Goal: Transaction & Acquisition: Book appointment/travel/reservation

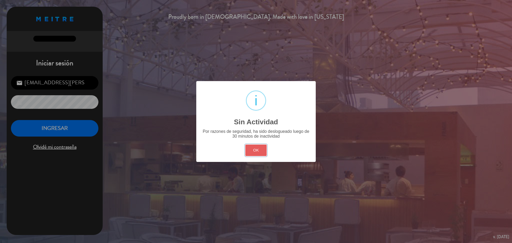
click at [257, 152] on button "OK" at bounding box center [256, 150] width 22 height 11
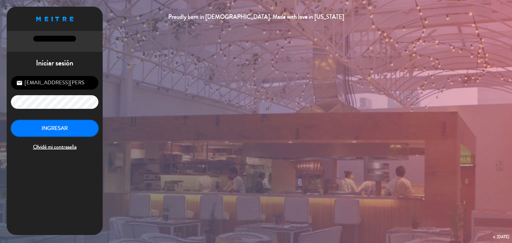
click at [77, 129] on button "INGRESAR" at bounding box center [54, 128] width 87 height 17
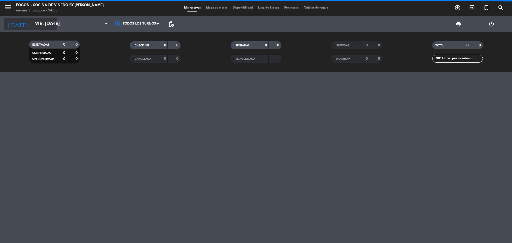
click at [45, 24] on input "vie. [DATE]" at bounding box center [63, 24] width 62 height 11
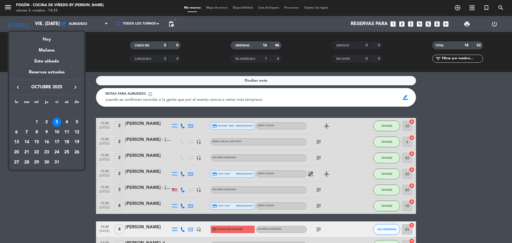
click at [58, 131] on div "10" at bounding box center [56, 132] width 9 height 9
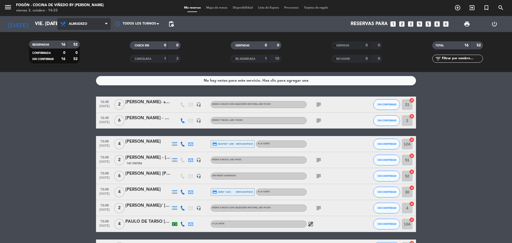
click at [99, 22] on span "Almuerzo" at bounding box center [83, 24] width 53 height 12
click at [90, 61] on div "menu Fogón - Cocina de viñedo by [PERSON_NAME] viernes 3. octubre - 14:33 Mis r…" at bounding box center [256, 36] width 512 height 72
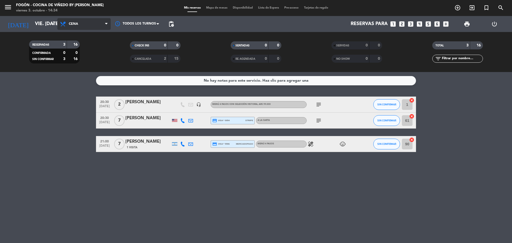
click at [97, 27] on span "Cena" at bounding box center [83, 24] width 53 height 12
click at [94, 50] on div "menu Fogón - Cocina de viñedo by [PERSON_NAME] viernes 3. octubre - 14:34 Mis r…" at bounding box center [256, 36] width 512 height 72
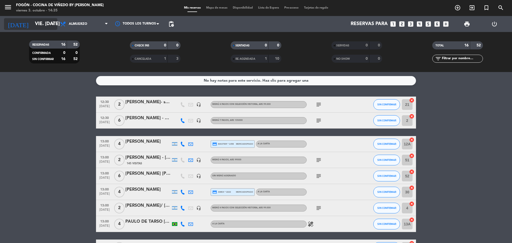
click at [43, 23] on input "vie. [DATE]" at bounding box center [63, 24] width 62 height 11
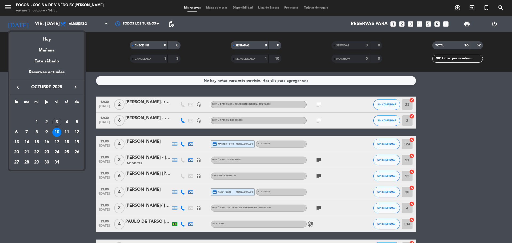
click at [73, 87] on icon "keyboard_arrow_right" at bounding box center [75, 87] width 6 height 6
click at [36, 141] on div "19" at bounding box center [36, 142] width 9 height 9
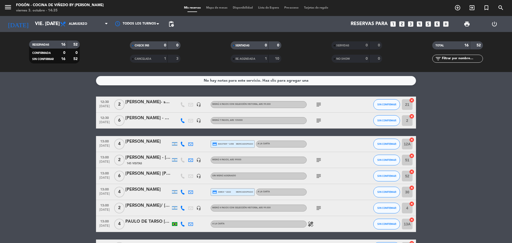
type input "mié. [DATE]"
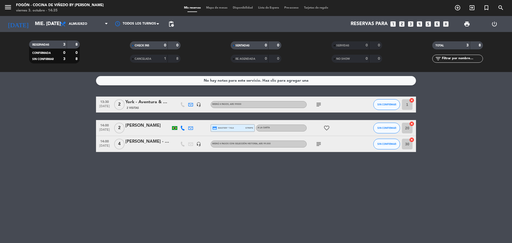
click at [402, 22] on icon "looks_two" at bounding box center [401, 24] width 7 height 7
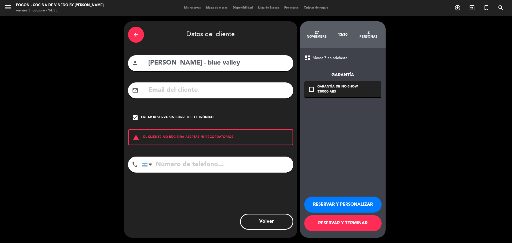
click at [139, 38] on div "arrow_back" at bounding box center [136, 35] width 16 height 16
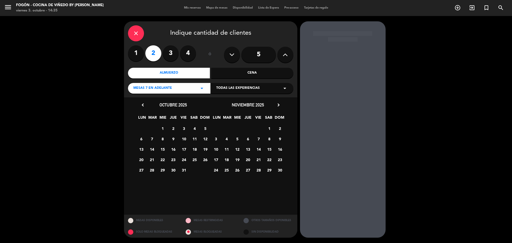
click at [171, 73] on div "Almuerzo" at bounding box center [169, 73] width 82 height 11
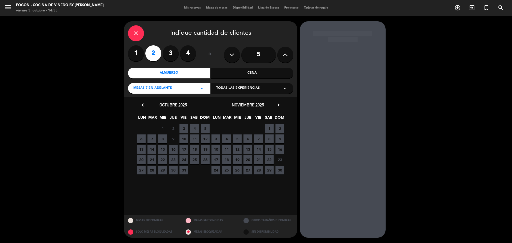
click at [242, 161] on div "17 18 19 20 21 22 23 Cerrado" at bounding box center [248, 159] width 75 height 10
click at [240, 159] on span "19" at bounding box center [237, 159] width 9 height 9
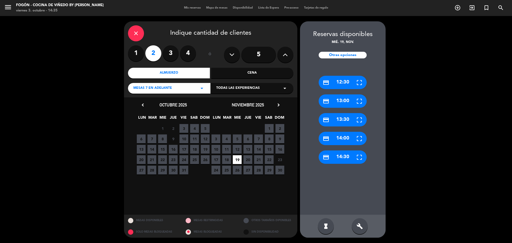
click at [342, 79] on div "credit_card 12:30" at bounding box center [343, 82] width 48 height 13
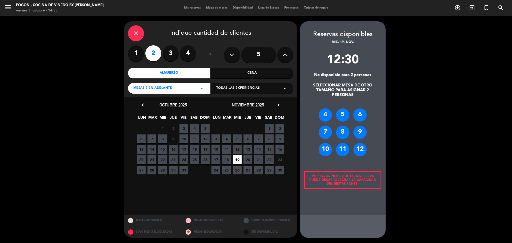
click at [137, 27] on div "close" at bounding box center [136, 33] width 16 height 16
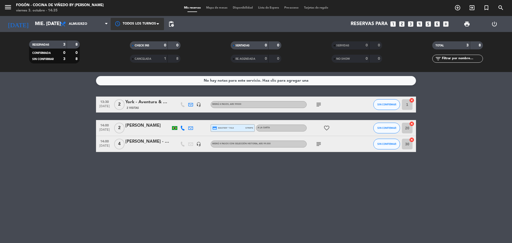
click at [138, 27] on div at bounding box center [137, 24] width 53 height 12
click at [172, 182] on div "No hay notas para este servicio. Haz clic para agregar una 13:30 [DATE] 2 York …" at bounding box center [256, 157] width 512 height 171
click at [402, 24] on icon "looks_two" at bounding box center [401, 24] width 7 height 7
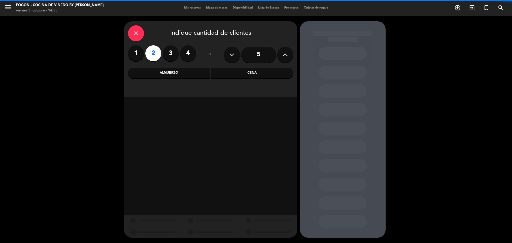
click at [190, 76] on div "Almuerzo" at bounding box center [169, 73] width 82 height 11
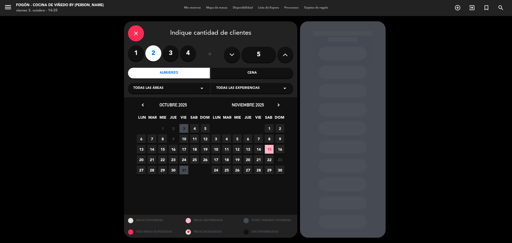
click at [239, 159] on span "19" at bounding box center [237, 159] width 9 height 9
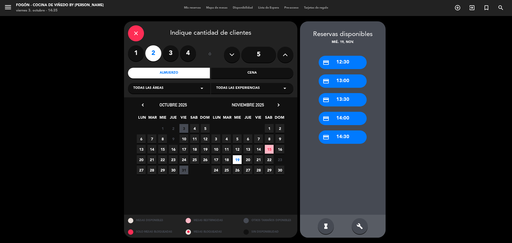
click at [354, 63] on div "credit_card 12:30" at bounding box center [343, 62] width 48 height 13
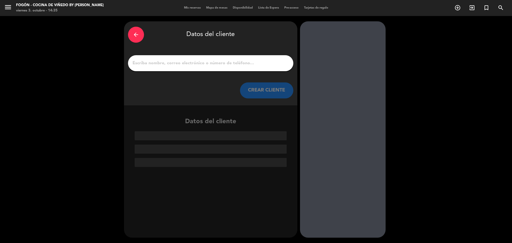
click at [258, 64] on input "1" at bounding box center [210, 62] width 157 height 7
paste input "[PERSON_NAME]"
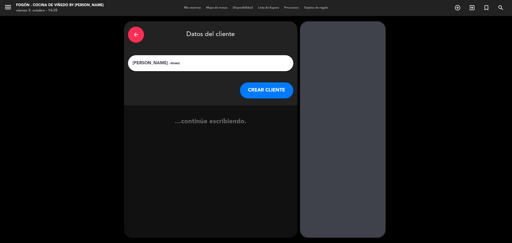
type input "[PERSON_NAME] -mwc"
click at [273, 95] on button "CREAR CLIENTE" at bounding box center [266, 90] width 53 height 16
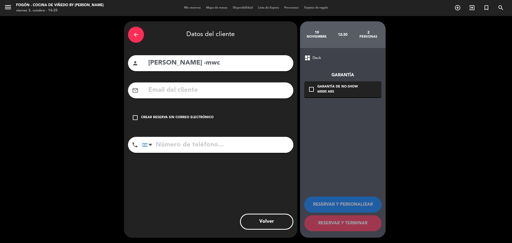
drag, startPoint x: 179, startPoint y: 120, endPoint x: 185, endPoint y: 121, distance: 5.7
click at [179, 120] on div "Crear reserva sin correo electrónico" at bounding box center [177, 117] width 73 height 5
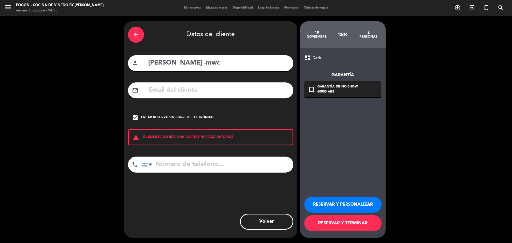
click at [338, 201] on button "RESERVAR Y PERSONALIZAR" at bounding box center [342, 205] width 77 height 16
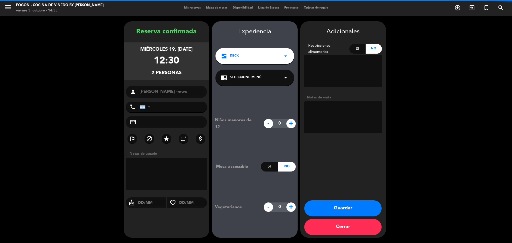
click at [257, 76] on span "Seleccione Menú" at bounding box center [246, 77] width 32 height 5
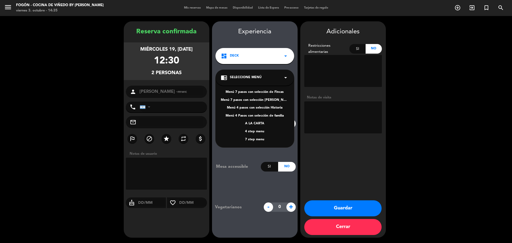
click at [254, 132] on div "4 step menu" at bounding box center [255, 131] width 68 height 5
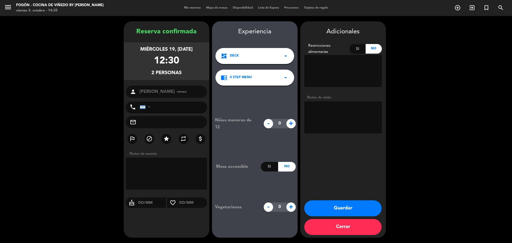
click at [319, 110] on textarea at bounding box center [343, 117] width 78 height 32
type textarea "mwc-4pasos-paga agencia-mail 3/10-juli"
click at [340, 213] on button "Guardar" at bounding box center [342, 208] width 77 height 16
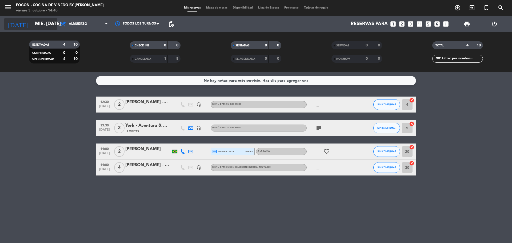
click at [43, 26] on input "mié. [DATE]" at bounding box center [63, 24] width 62 height 11
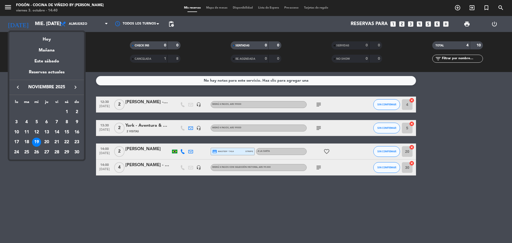
click at [17, 85] on icon "keyboard_arrow_left" at bounding box center [18, 87] width 6 height 6
click at [18, 132] on div "6" at bounding box center [16, 132] width 9 height 9
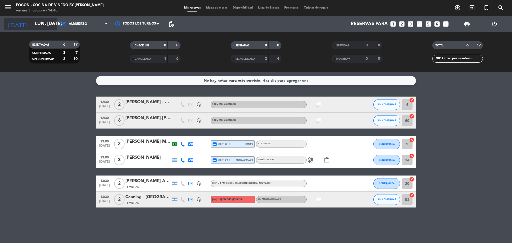
click at [43, 25] on input "lun. [DATE]" at bounding box center [63, 24] width 62 height 11
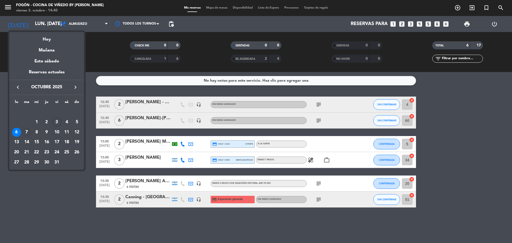
click at [25, 131] on div "7" at bounding box center [26, 132] width 9 height 9
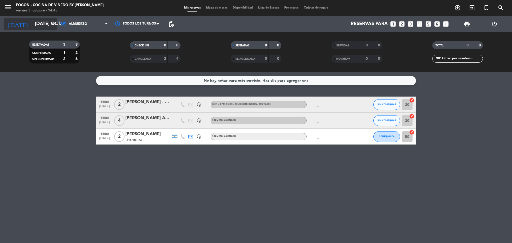
click at [45, 25] on input "[DATE] oct." at bounding box center [63, 24] width 62 height 11
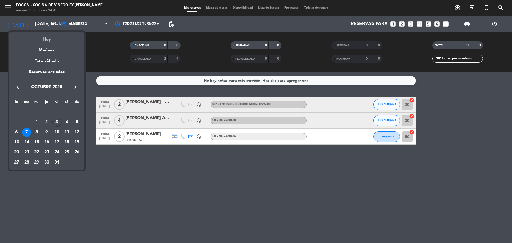
click at [54, 38] on div "Hoy" at bounding box center [46, 37] width 75 height 11
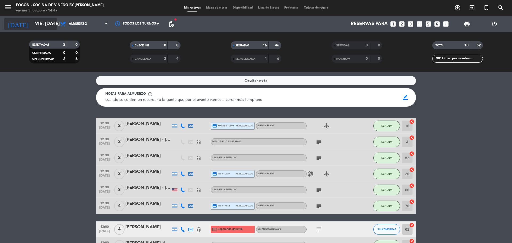
click at [43, 27] on input "vie. [DATE]" at bounding box center [63, 24] width 62 height 11
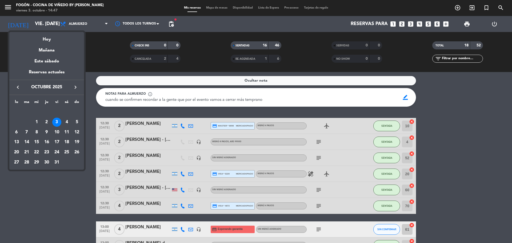
click at [66, 142] on div "18" at bounding box center [66, 142] width 9 height 9
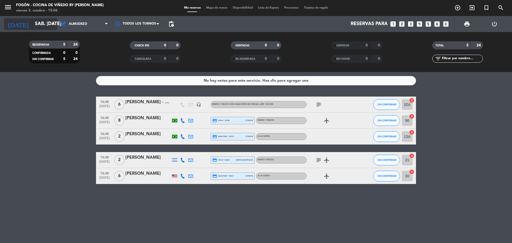
click at [37, 25] on input "sáb. [DATE]" at bounding box center [63, 24] width 62 height 11
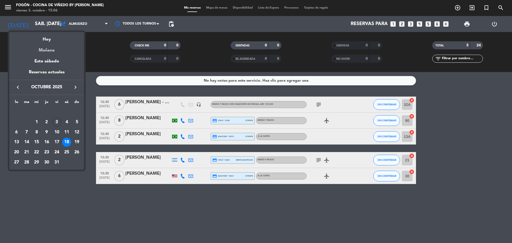
click at [46, 50] on div "Mañana" at bounding box center [46, 48] width 75 height 11
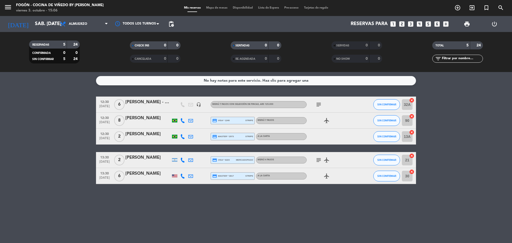
type input "sáb. [DATE]"
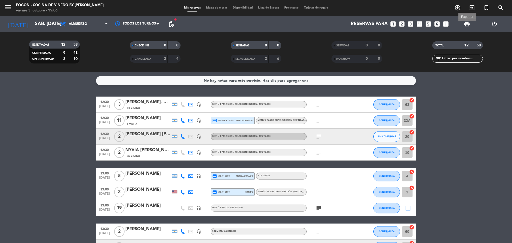
click at [468, 25] on span "print" at bounding box center [467, 24] width 6 height 6
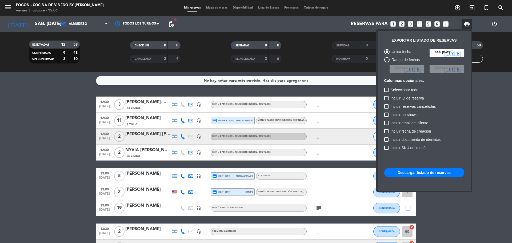
click at [437, 173] on button "Descargar listado de reservas" at bounding box center [424, 173] width 80 height 10
click at [169, 22] on div at bounding box center [256, 121] width 512 height 243
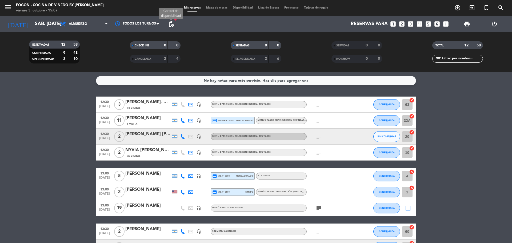
click at [170, 23] on span "pending_actions" at bounding box center [171, 24] width 6 height 6
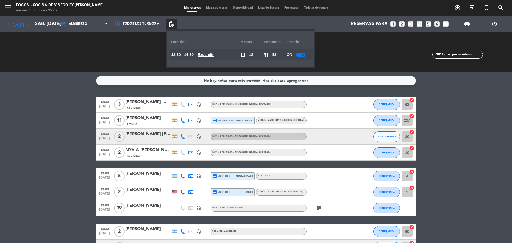
click at [214, 53] on u "Expandir" at bounding box center [206, 55] width 16 height 4
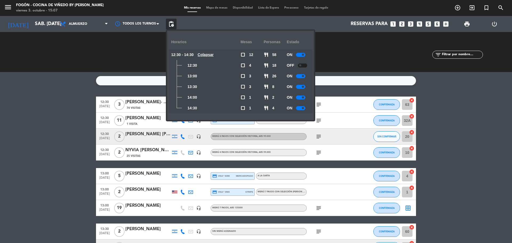
click at [214, 53] on u "Colapsar" at bounding box center [206, 55] width 16 height 4
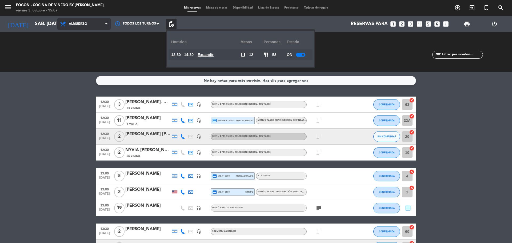
click at [84, 22] on span "Almuerzo" at bounding box center [83, 24] width 53 height 12
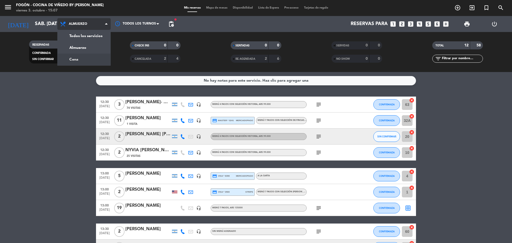
click at [94, 63] on div "menu Fogón - Cocina de viñedo by [PERSON_NAME] viernes 3. octubre - 15:07 Mis r…" at bounding box center [256, 36] width 512 height 72
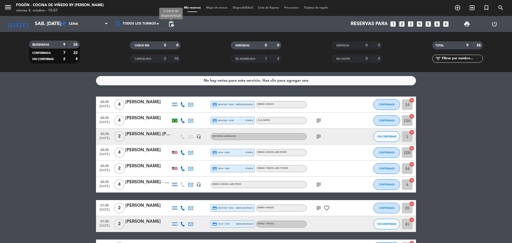
click at [171, 22] on span "pending_actions" at bounding box center [171, 24] width 6 height 6
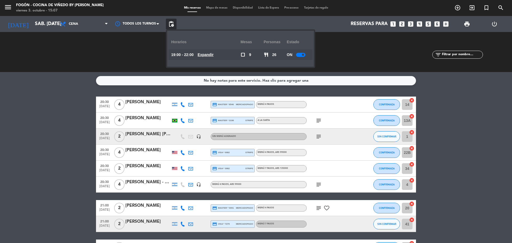
click at [202, 53] on u "Expandir" at bounding box center [206, 55] width 16 height 4
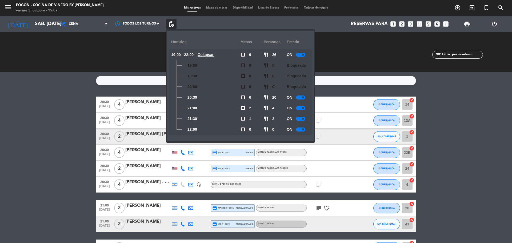
click at [301, 128] on div at bounding box center [300, 129] width 9 height 4
click at [440, 129] on bookings-row "20:30 [DATE] 4 [PERSON_NAME] credit_card master * 8546 mercadopago Menú 4 pasos…" at bounding box center [256, 176] width 512 height 159
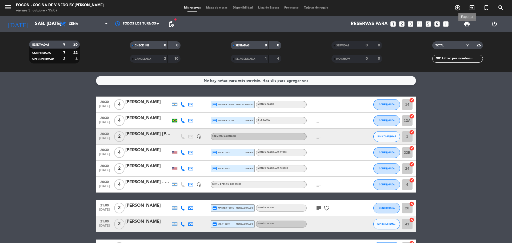
click at [468, 24] on span "print" at bounding box center [467, 24] width 6 height 6
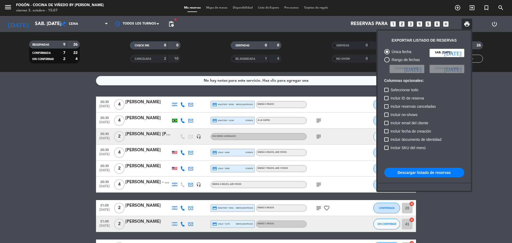
click at [427, 170] on button "Descargar listado de reservas" at bounding box center [424, 173] width 80 height 10
click at [85, 31] on div at bounding box center [256, 121] width 512 height 243
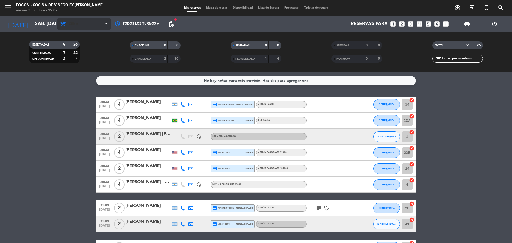
click at [90, 27] on span "Cena" at bounding box center [83, 24] width 53 height 12
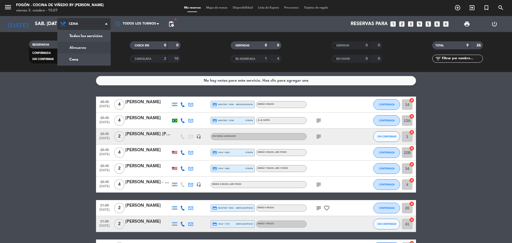
click at [95, 50] on div "menu Fogón - Cocina de viñedo by [PERSON_NAME] viernes 3. octubre - 15:07 Mis r…" at bounding box center [256, 36] width 512 height 72
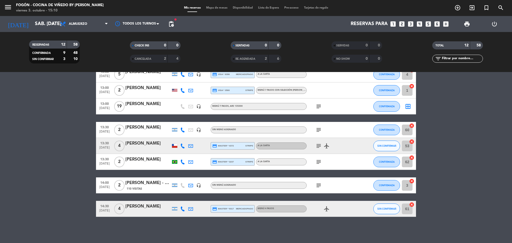
scroll to position [102, 0]
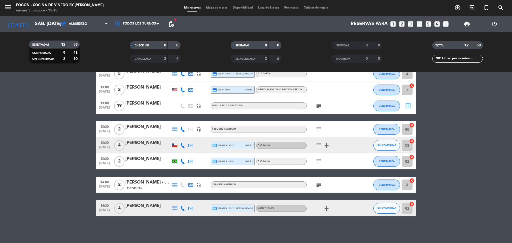
click at [153, 207] on div "[PERSON_NAME]" at bounding box center [147, 205] width 45 height 7
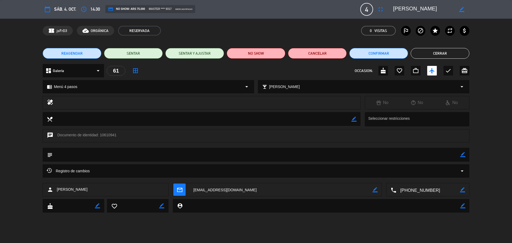
click at [442, 54] on button "Cerrar" at bounding box center [440, 53] width 59 height 11
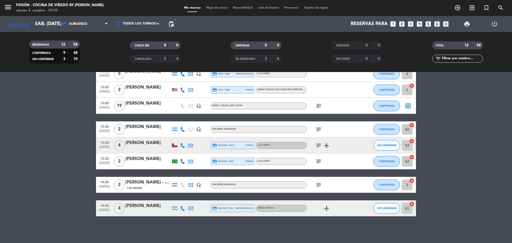
click at [158, 184] on div "[PERSON_NAME] - driver in Mza" at bounding box center [147, 182] width 45 height 7
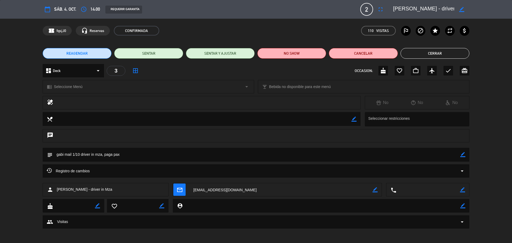
click at [429, 53] on button "Cerrar" at bounding box center [435, 53] width 69 height 11
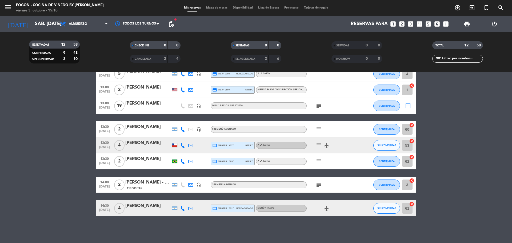
click at [158, 162] on div "[PERSON_NAME]" at bounding box center [147, 158] width 45 height 7
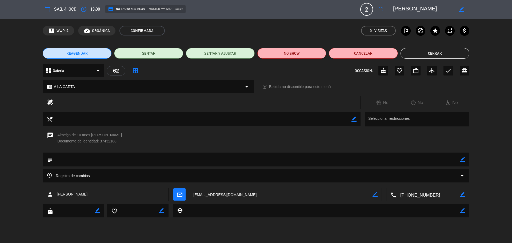
click at [407, 53] on button "Cerrar" at bounding box center [435, 53] width 69 height 11
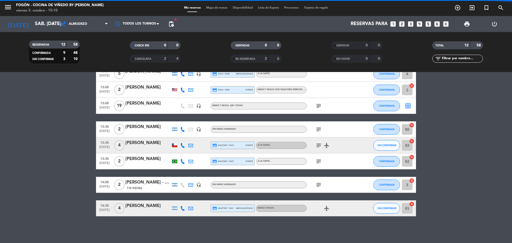
click at [153, 145] on div "[PERSON_NAME]" at bounding box center [147, 142] width 45 height 7
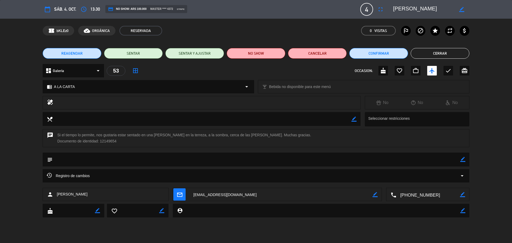
click at [433, 50] on button "Cerrar" at bounding box center [440, 53] width 59 height 11
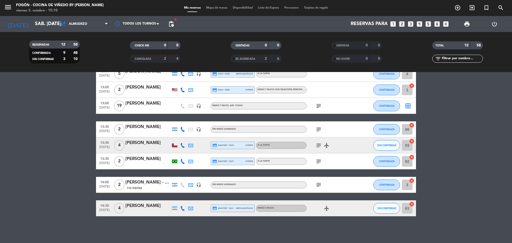
scroll to position [75, 0]
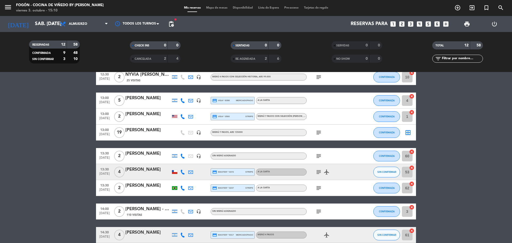
click at [156, 117] on div "[PERSON_NAME]" at bounding box center [147, 114] width 45 height 7
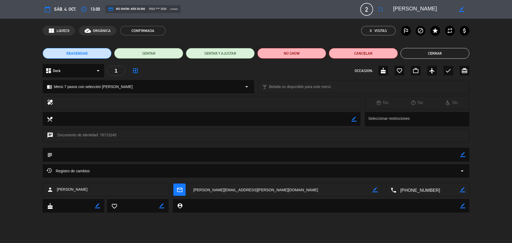
click at [420, 56] on button "Cerrar" at bounding box center [435, 53] width 69 height 11
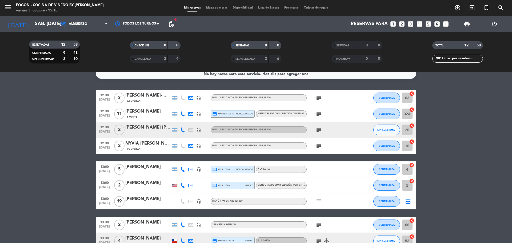
scroll to position [0, 0]
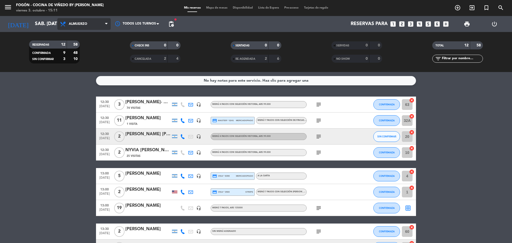
click at [94, 22] on span "Almuerzo" at bounding box center [83, 24] width 53 height 12
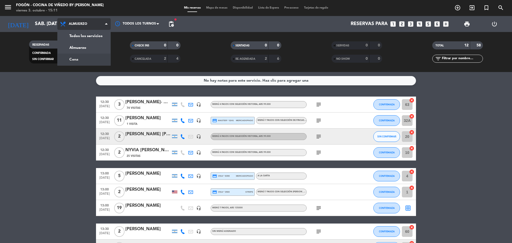
click at [82, 60] on div "menu Fogón - Cocina de viñedo by [PERSON_NAME] viernes 3. octubre - 15:11 Mis r…" at bounding box center [256, 36] width 512 height 72
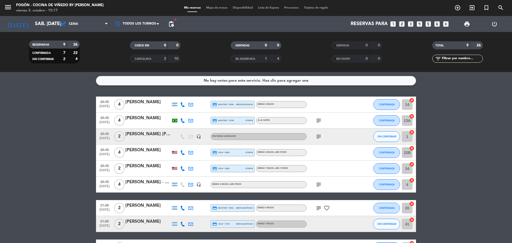
click at [153, 142] on div at bounding box center [147, 140] width 45 height 4
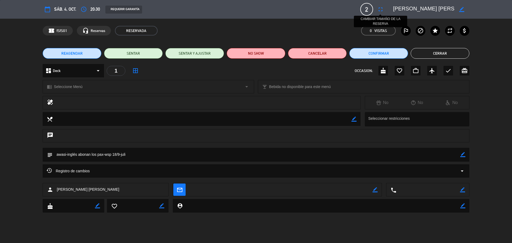
click at [382, 8] on icon "fullscreen" at bounding box center [380, 9] width 6 height 6
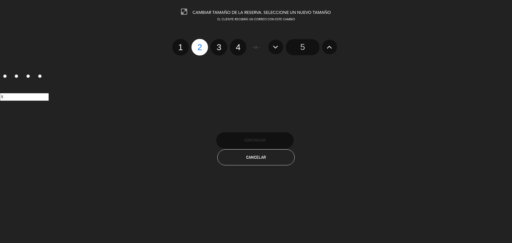
click at [218, 47] on label "3" at bounding box center [219, 47] width 17 height 17
click at [218, 44] on input "3" at bounding box center [218, 42] width 3 height 3
radio input "true"
radio input "false"
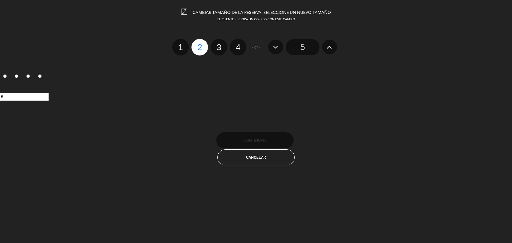
radio input "false"
radio input "true"
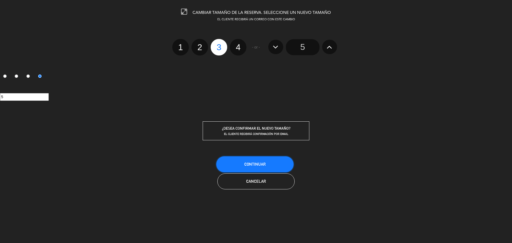
click at [277, 169] on button "Continuar" at bounding box center [254, 164] width 77 height 16
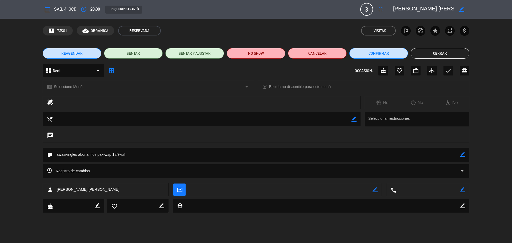
click at [457, 52] on button "Cerrar" at bounding box center [440, 53] width 59 height 11
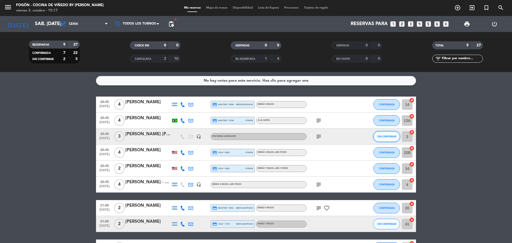
click at [386, 136] on span "SIN CONFIRMAR" at bounding box center [386, 136] width 19 height 3
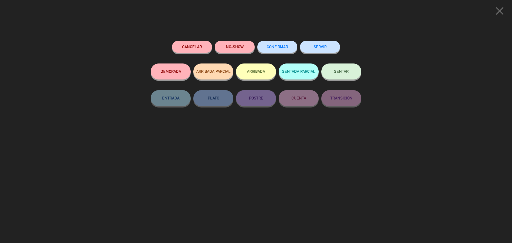
click at [286, 46] on span "CONFIRMAR" at bounding box center [277, 47] width 21 height 5
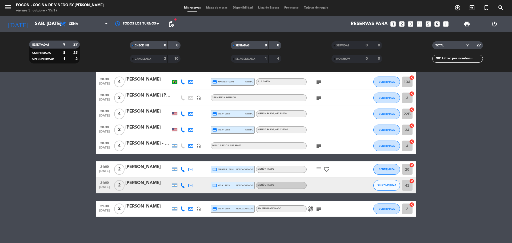
scroll to position [39, 0]
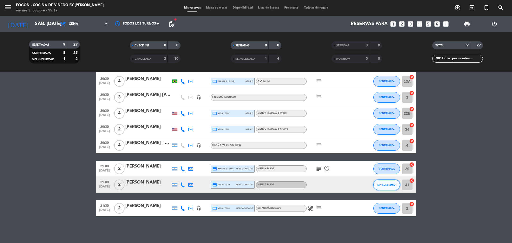
click at [394, 185] on span "SIN CONFIRMAR" at bounding box center [386, 184] width 19 height 3
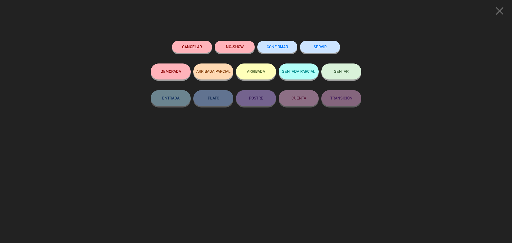
click at [284, 49] on button "CONFIRMAR" at bounding box center [277, 47] width 40 height 12
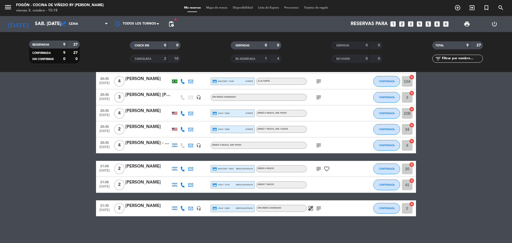
click at [401, 22] on icon "looks_two" at bounding box center [401, 24] width 7 height 7
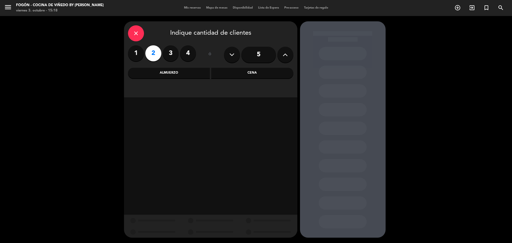
click at [187, 69] on div "Almuerzo" at bounding box center [169, 73] width 82 height 11
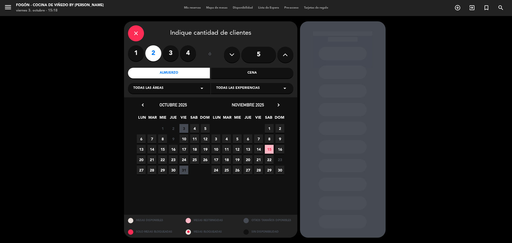
click at [191, 129] on span "4" at bounding box center [194, 128] width 9 height 9
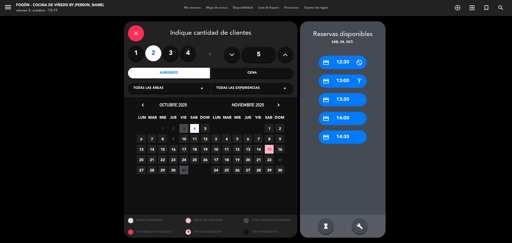
click at [357, 96] on div "credit_card 13:30" at bounding box center [343, 99] width 48 height 13
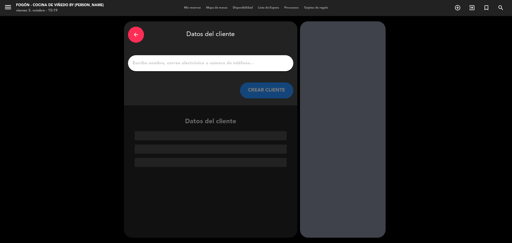
click at [199, 63] on input "1" at bounding box center [210, 62] width 157 height 7
paste input "[PERSON_NAME]"
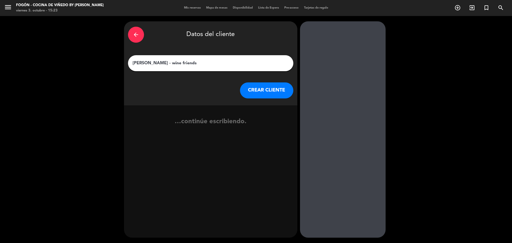
type input "[PERSON_NAME] - wine friends"
click at [252, 91] on button "CREAR CLIENTE" at bounding box center [266, 90] width 53 height 16
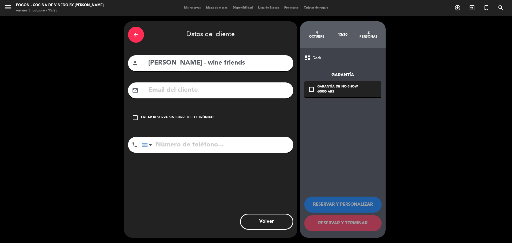
click at [206, 116] on div "Crear reserva sin correo electrónico" at bounding box center [177, 117] width 73 height 5
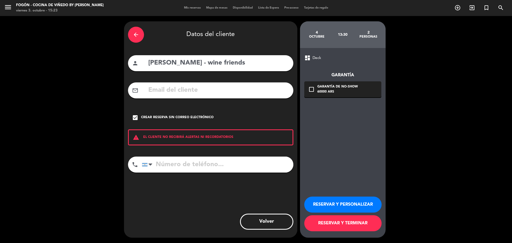
click at [322, 207] on button "RESERVAR Y PERSONALIZAR" at bounding box center [342, 205] width 77 height 16
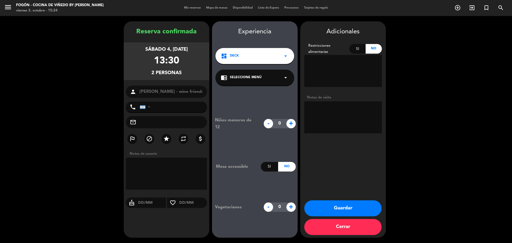
click at [262, 78] on div "chrome_reader_mode Seleccione Menú arrow_drop_down" at bounding box center [254, 78] width 79 height 16
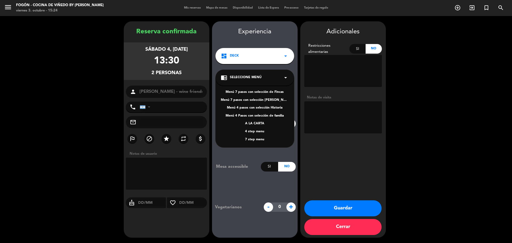
click at [268, 109] on div "Menú 4 pasos con selección Historia" at bounding box center [255, 107] width 68 height 5
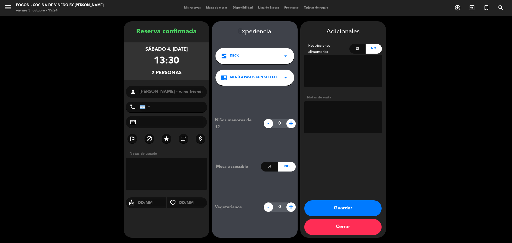
click at [332, 106] on textarea at bounding box center [343, 117] width 78 height 32
type textarea "wine friends-4p-paga agencia-mail 3/10-juli"
click at [344, 200] on div "Adicionales Restricciones alimentarias Si No Notas de visita Guardar Cerrar" at bounding box center [343, 129] width 86 height 216
click at [340, 216] on button "Guardar" at bounding box center [342, 208] width 77 height 16
click at [340, 212] on button "Guardar" at bounding box center [342, 208] width 77 height 16
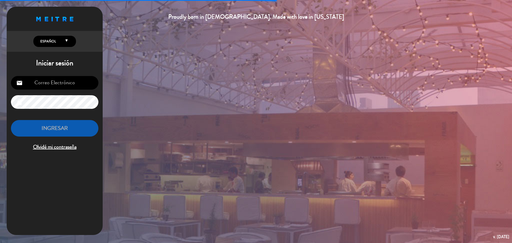
type input "[EMAIL_ADDRESS][PERSON_NAME][DOMAIN_NAME]"
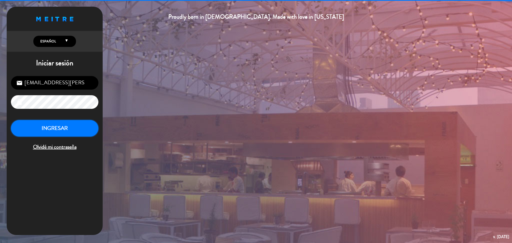
click at [53, 126] on button "INGRESAR" at bounding box center [54, 128] width 87 height 17
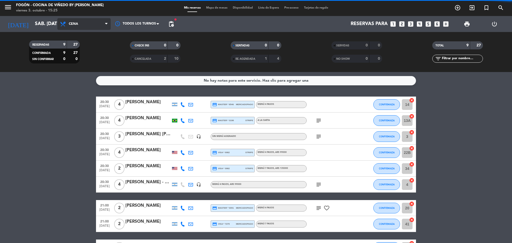
click at [88, 23] on span "Cena" at bounding box center [83, 24] width 53 height 12
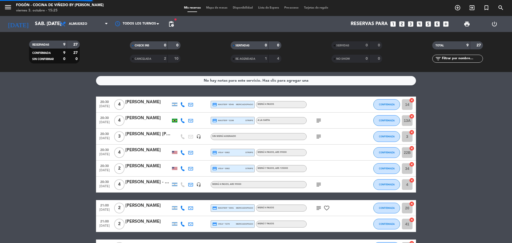
drag, startPoint x: 86, startPoint y: 45, endPoint x: 85, endPoint y: 41, distance: 4.3
click at [86, 45] on div "menu Fogón - Cocina de viñedo by [PERSON_NAME] viernes 3. octubre - 15:25 Mis r…" at bounding box center [256, 36] width 512 height 72
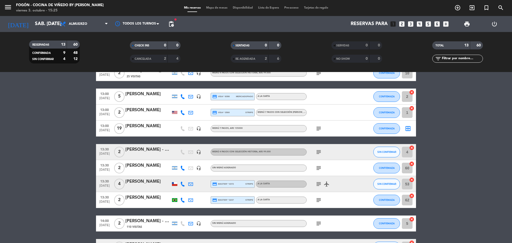
scroll to position [80, 0]
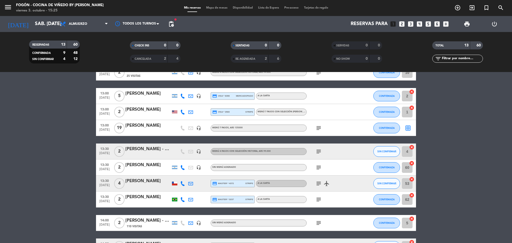
click at [153, 154] on div at bounding box center [147, 155] width 45 height 4
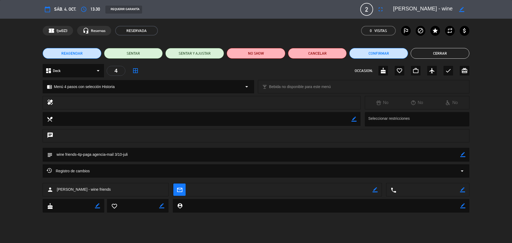
click at [411, 10] on textarea at bounding box center [423, 10] width 61 height 10
click at [433, 52] on button "Cerrar" at bounding box center [440, 53] width 59 height 11
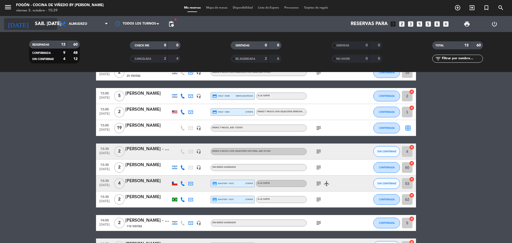
click at [32, 26] on input "sáb. [DATE]" at bounding box center [63, 24] width 62 height 11
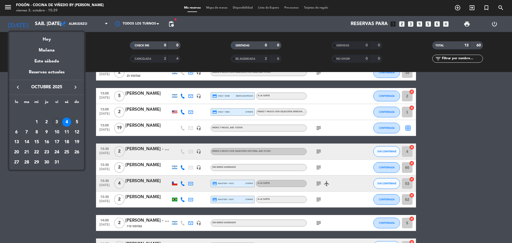
click at [76, 92] on div "keyboard_arrow_left octubre 2025 keyboard_arrow_right" at bounding box center [46, 87] width 75 height 15
click at [75, 86] on icon "keyboard_arrow_right" at bounding box center [75, 87] width 6 height 6
click at [56, 120] on div "7" at bounding box center [56, 122] width 9 height 9
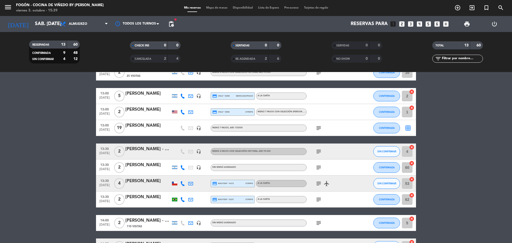
type input "vie. [DATE]"
drag, startPoint x: 87, startPoint y: 23, endPoint x: 87, endPoint y: 26, distance: 3.2
click at [87, 23] on span "Almuerzo" at bounding box center [83, 24] width 53 height 12
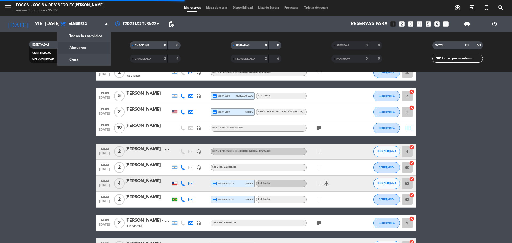
scroll to position [7, 0]
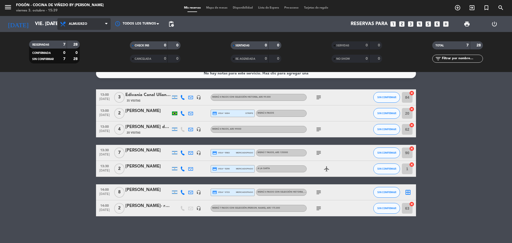
click at [88, 22] on span "Almuerzo" at bounding box center [83, 24] width 53 height 12
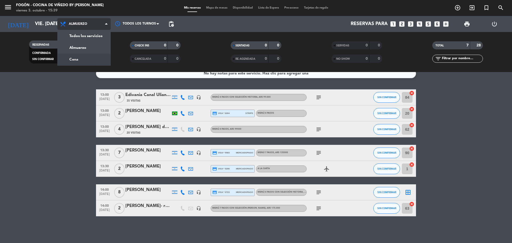
click at [79, 57] on div "menu Fogón - Cocina de viñedo by [PERSON_NAME] viernes 3. octubre - 15:39 Mis r…" at bounding box center [256, 36] width 512 height 72
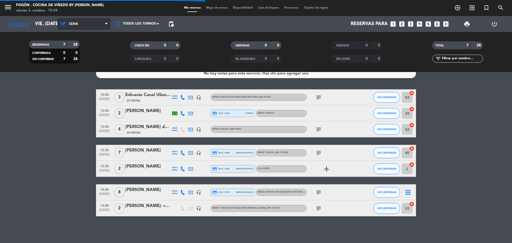
scroll to position [0, 0]
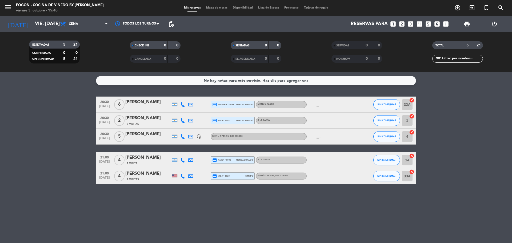
click at [150, 108] on div at bounding box center [147, 108] width 45 height 4
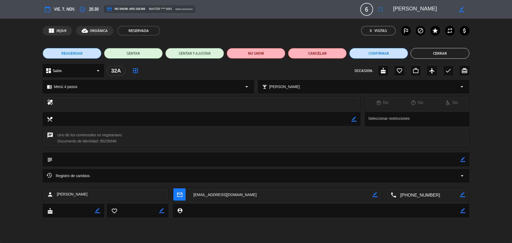
click at [420, 54] on button "Cerrar" at bounding box center [440, 53] width 59 height 11
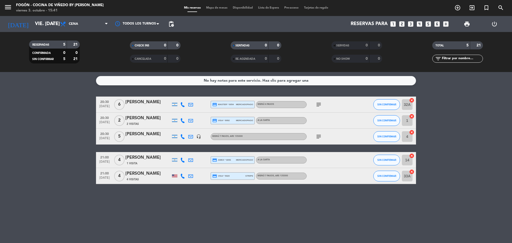
click at [161, 100] on div "[PERSON_NAME]" at bounding box center [147, 102] width 45 height 7
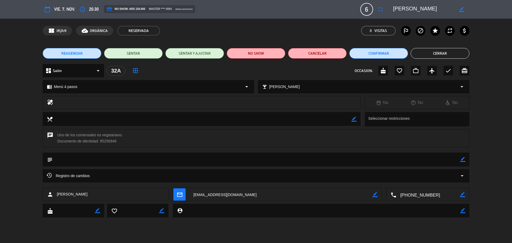
click at [463, 157] on icon "border_color" at bounding box center [462, 159] width 5 height 5
click at [444, 162] on textarea at bounding box center [257, 160] width 408 height 14
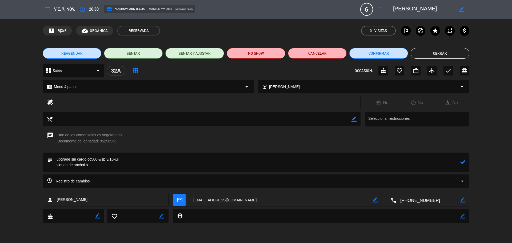
type textarea "upgrade sin cargo cc500-wsp 3/10-juli vienen de anchoita"
click at [462, 164] on icon at bounding box center [462, 161] width 5 height 5
click at [460, 55] on button "Cerrar" at bounding box center [440, 53] width 59 height 11
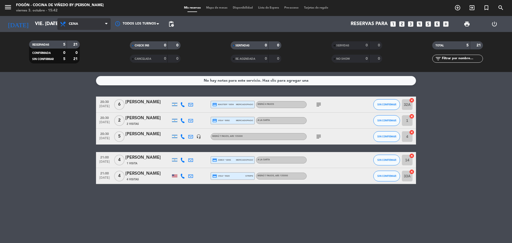
click at [92, 22] on span "Cena" at bounding box center [83, 24] width 53 height 12
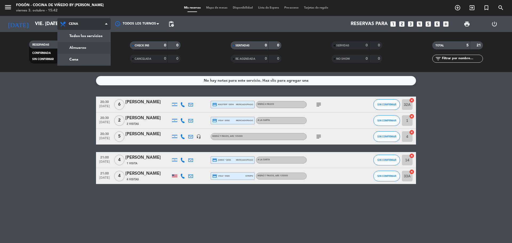
click at [85, 50] on div "menu Fogón - Cocina de viñedo by [PERSON_NAME] viernes 3. octubre - 15:42 Mis r…" at bounding box center [256, 36] width 512 height 72
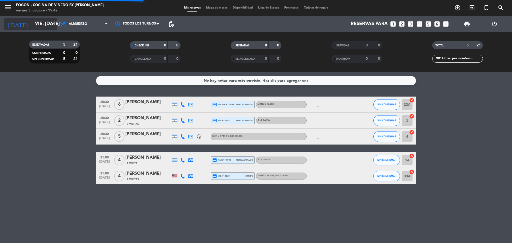
click at [53, 22] on icon "arrow_drop_down" at bounding box center [53, 24] width 6 height 6
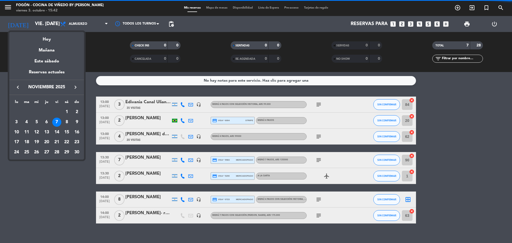
click at [20, 88] on icon "keyboard_arrow_left" at bounding box center [18, 87] width 6 height 6
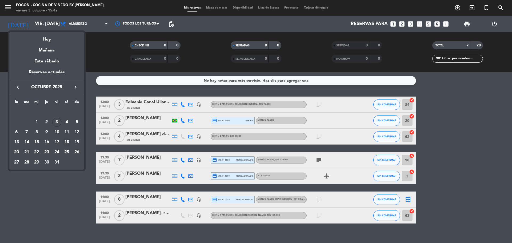
click at [66, 143] on div "18" at bounding box center [66, 142] width 9 height 9
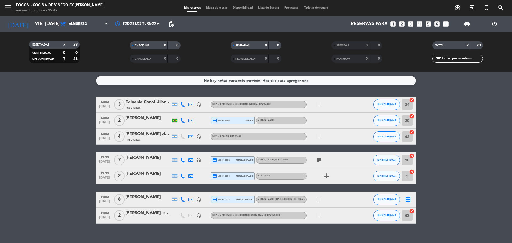
type input "sáb. [DATE]"
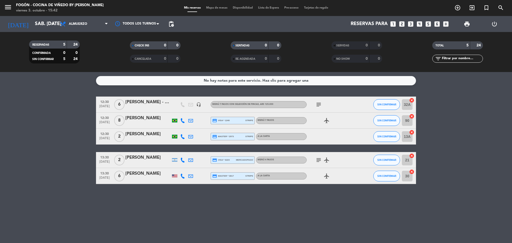
click at [402, 23] on icon "looks_two" at bounding box center [401, 24] width 7 height 7
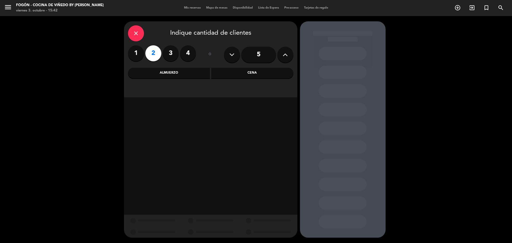
click at [284, 53] on icon at bounding box center [285, 55] width 5 height 8
type input "8"
click at [173, 74] on div "Almuerzo" at bounding box center [169, 73] width 82 height 11
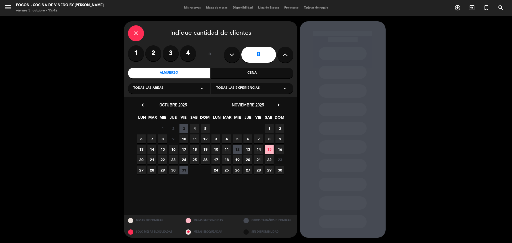
click at [165, 138] on span "8" at bounding box center [162, 138] width 9 height 9
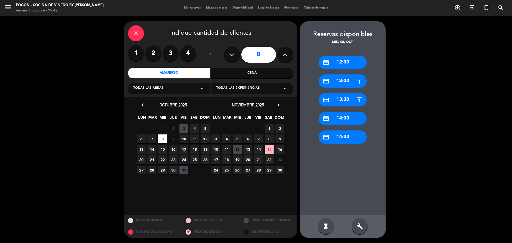
click at [339, 66] on div "credit_card 12:30" at bounding box center [343, 62] width 48 height 13
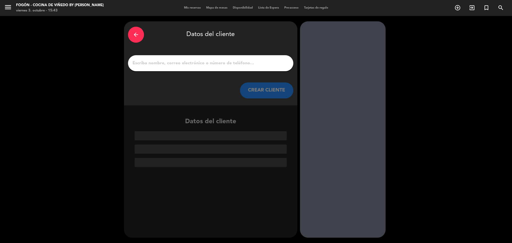
click at [211, 65] on input "1" at bounding box center [210, 62] width 157 height 7
paste input "[PERSON_NAME]"
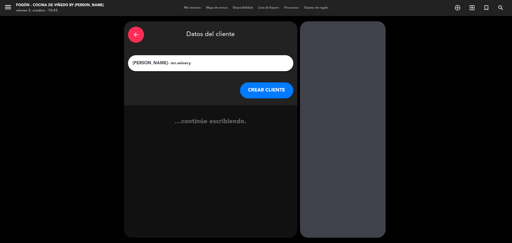
type input "[PERSON_NAME]- mr.winery"
click at [256, 95] on button "CREAR CLIENTE" at bounding box center [266, 90] width 53 height 16
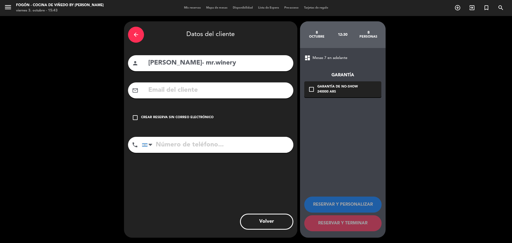
click at [200, 116] on div "Crear reserva sin correo electrónico" at bounding box center [177, 117] width 73 height 5
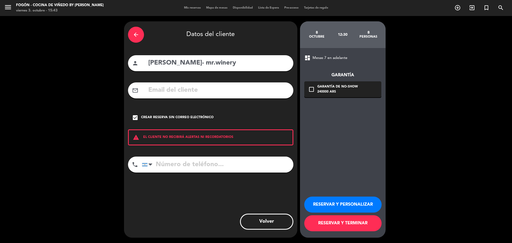
click at [353, 203] on button "RESERVAR Y PERSONALIZAR" at bounding box center [342, 205] width 77 height 16
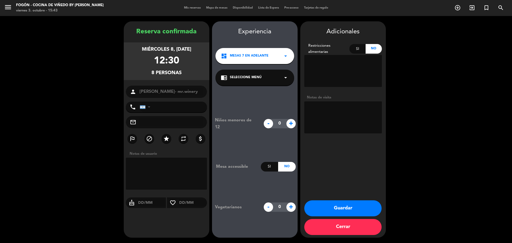
click at [261, 77] on div "chrome_reader_mode Seleccione Menú arrow_drop_down" at bounding box center [254, 78] width 79 height 16
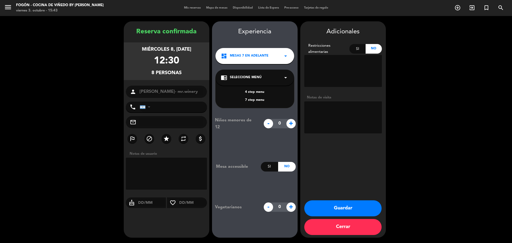
click at [262, 91] on div "4 step menu" at bounding box center [255, 92] width 68 height 5
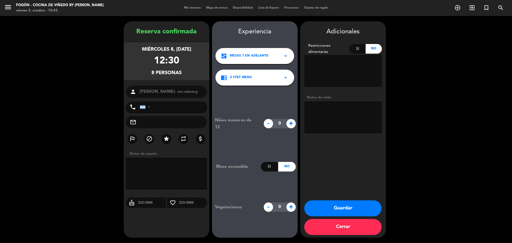
click at [329, 110] on textarea at bounding box center [343, 117] width 78 height 32
type textarea "mr [PERSON_NAME]-4 pasos-paga agencia-mail 3/10-juli"
click at [359, 204] on button "Guardar" at bounding box center [342, 208] width 77 height 16
